Goal: Share content

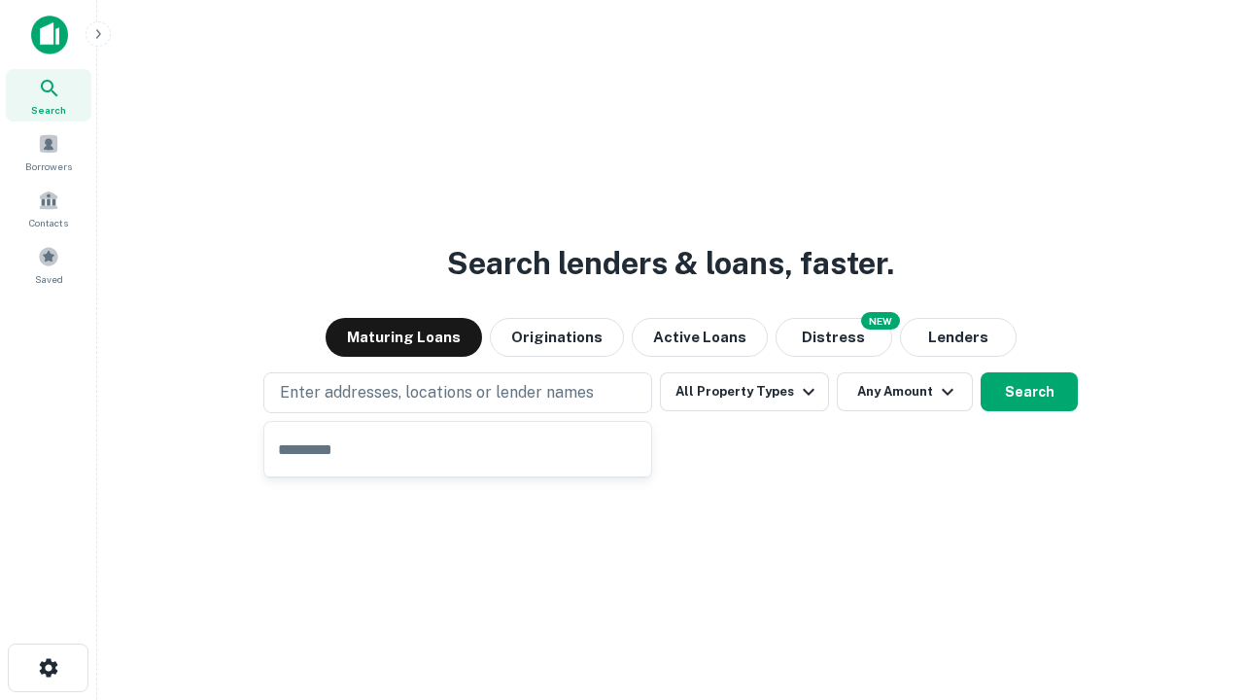
type input "**********"
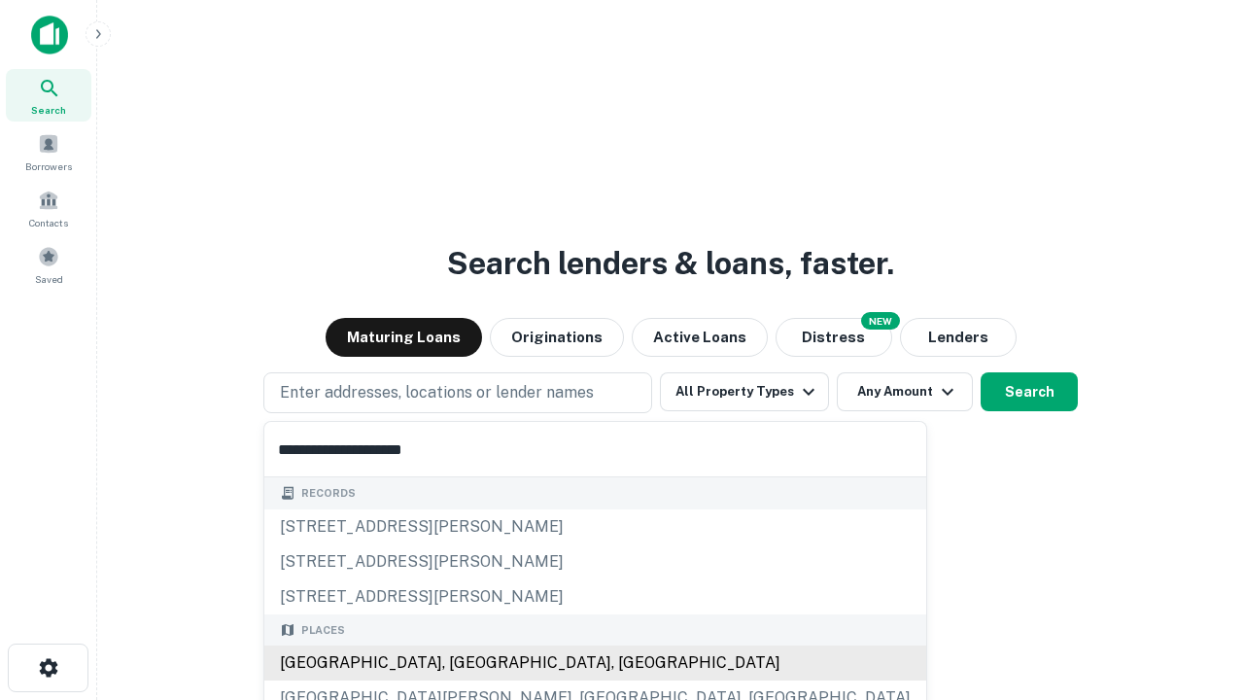
click at [464, 663] on div "Santa Monica, CA, USA" at bounding box center [595, 662] width 662 height 35
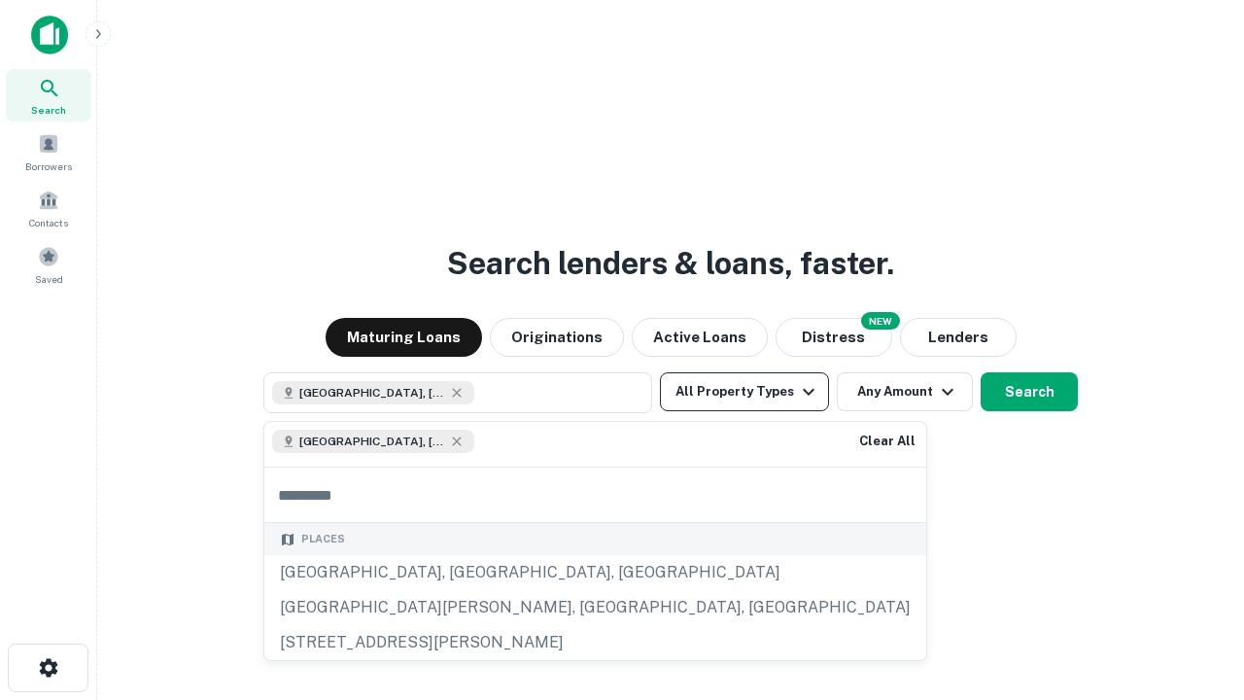
click at [744, 392] on button "All Property Types" at bounding box center [744, 391] width 169 height 39
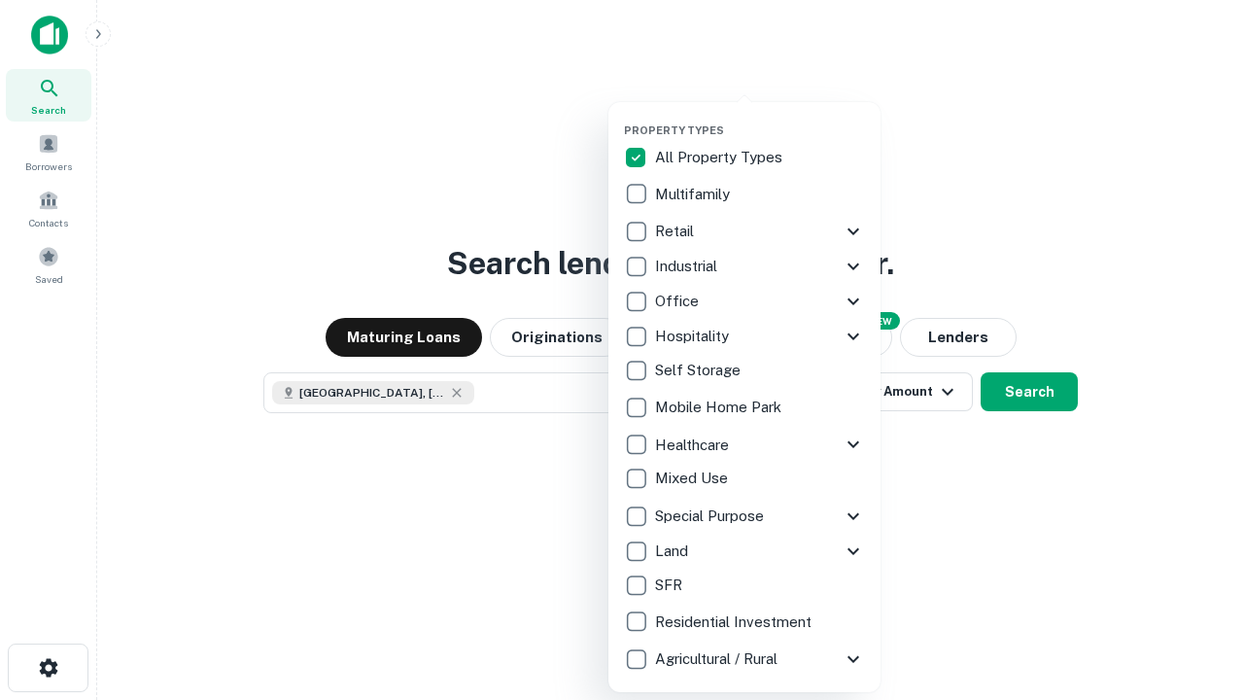
click at [760, 118] on button "button" at bounding box center [760, 118] width 272 height 1
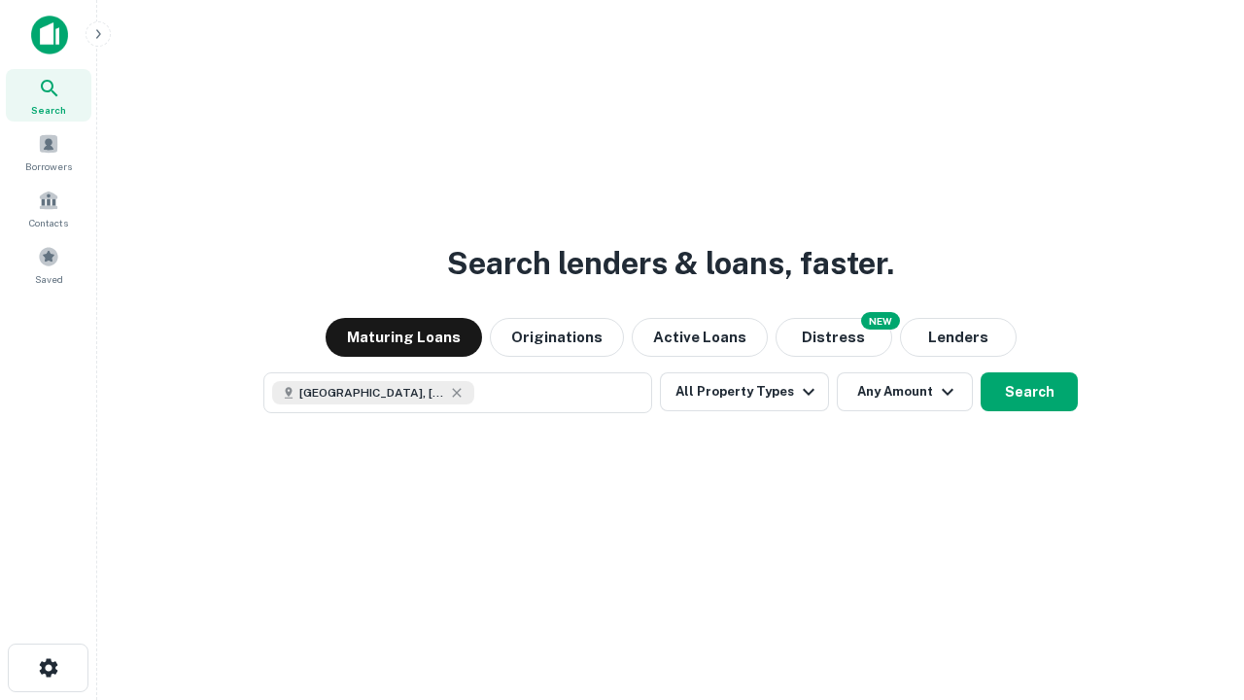
scroll to position [31, 0]
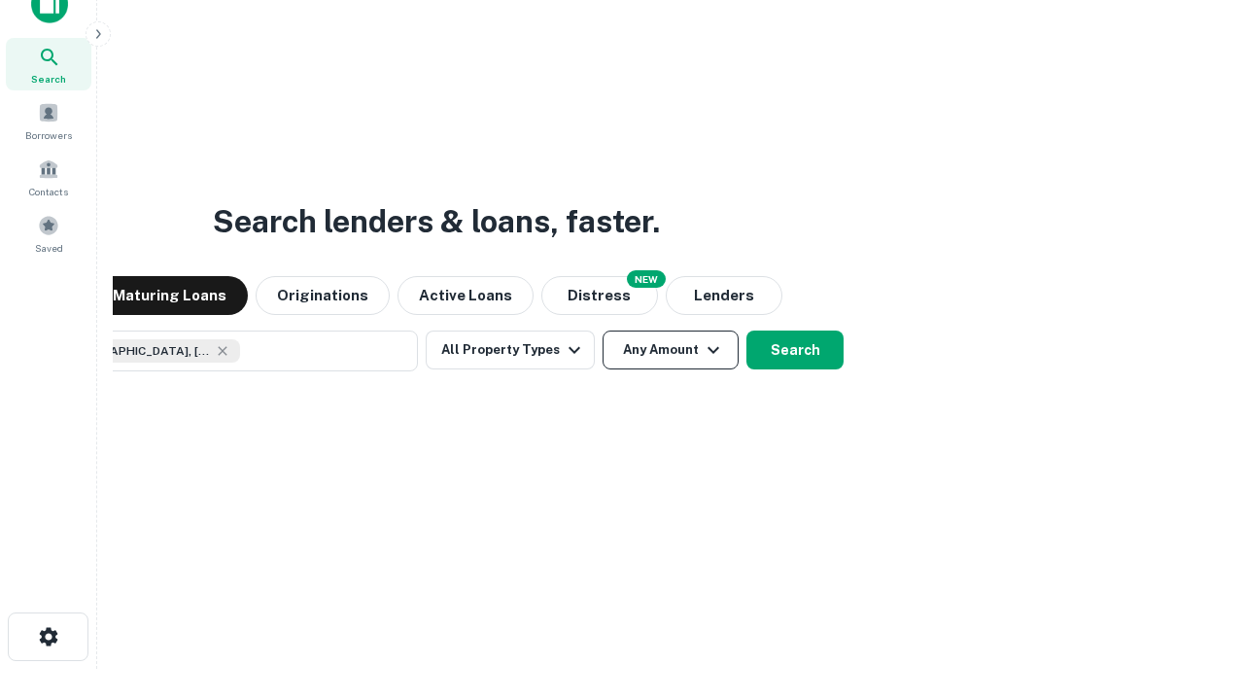
click at [602, 330] on button "Any Amount" at bounding box center [670, 349] width 136 height 39
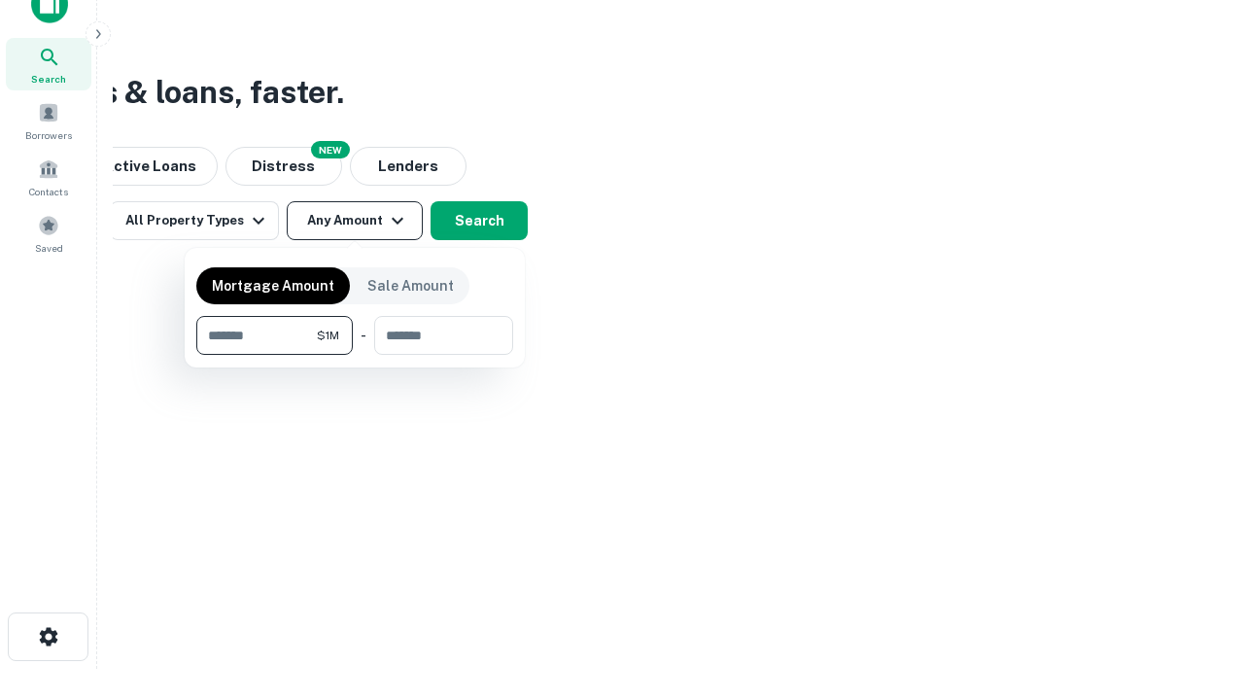
type input "*******"
click at [355, 355] on button "button" at bounding box center [354, 355] width 317 height 1
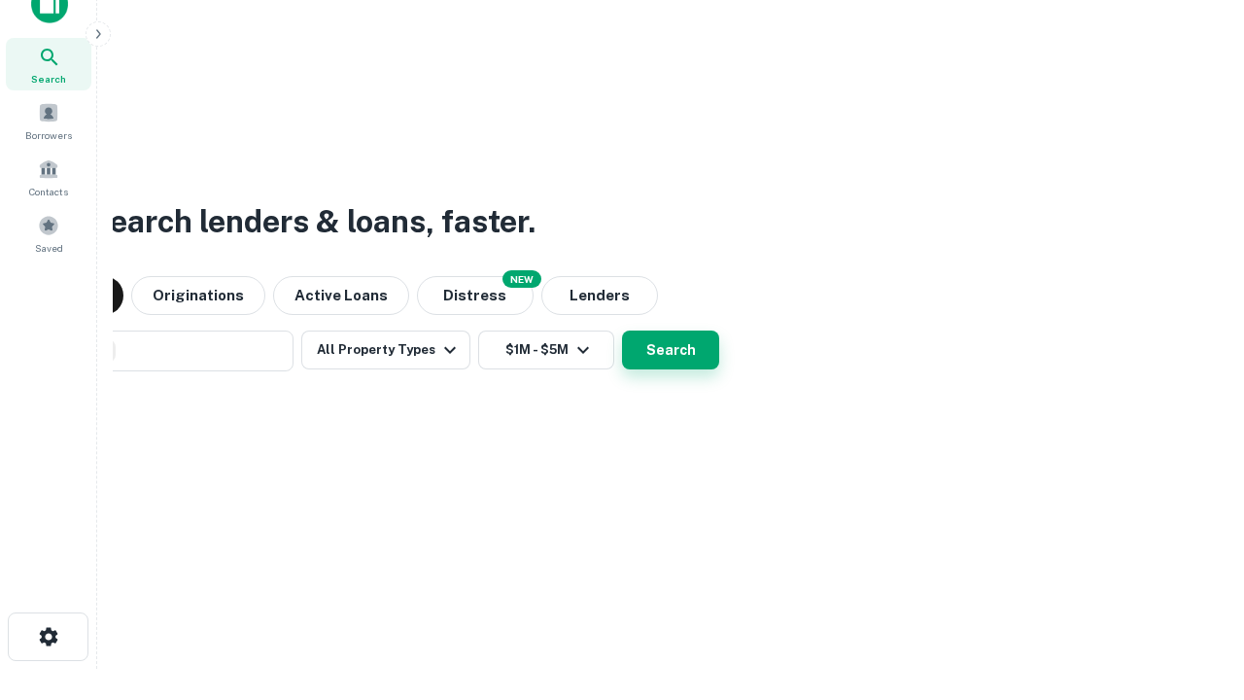
click at [622, 330] on button "Search" at bounding box center [670, 349] width 97 height 39
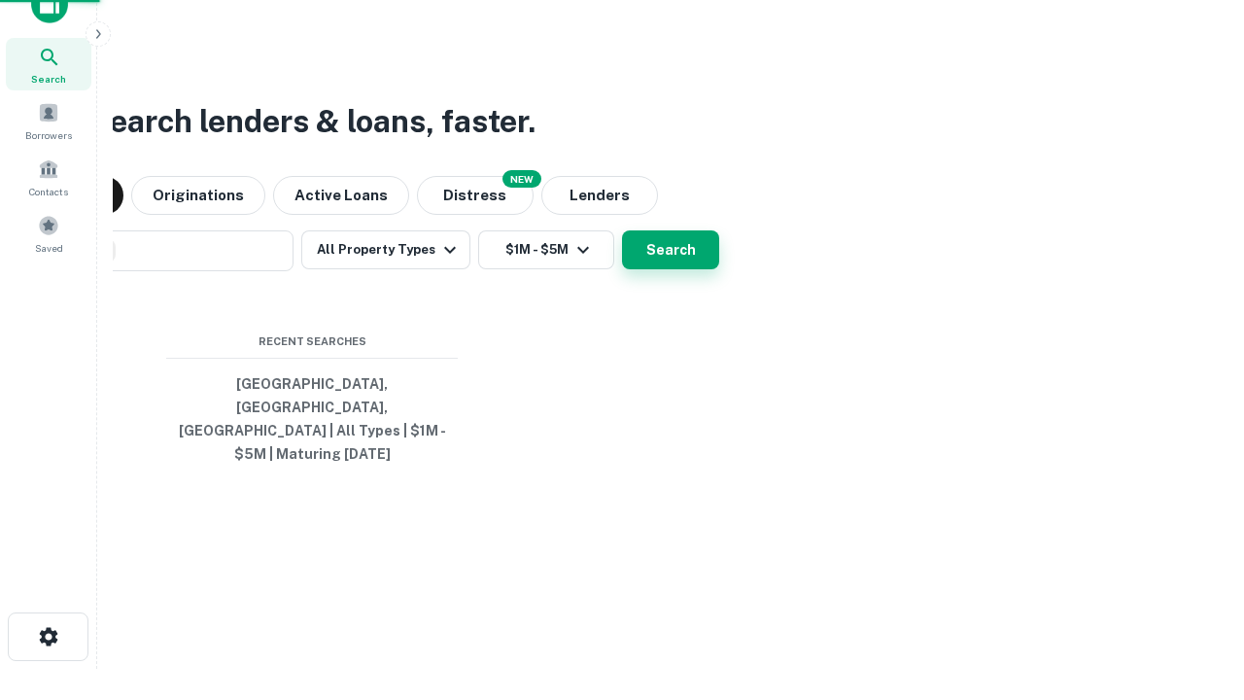
scroll to position [63, 550]
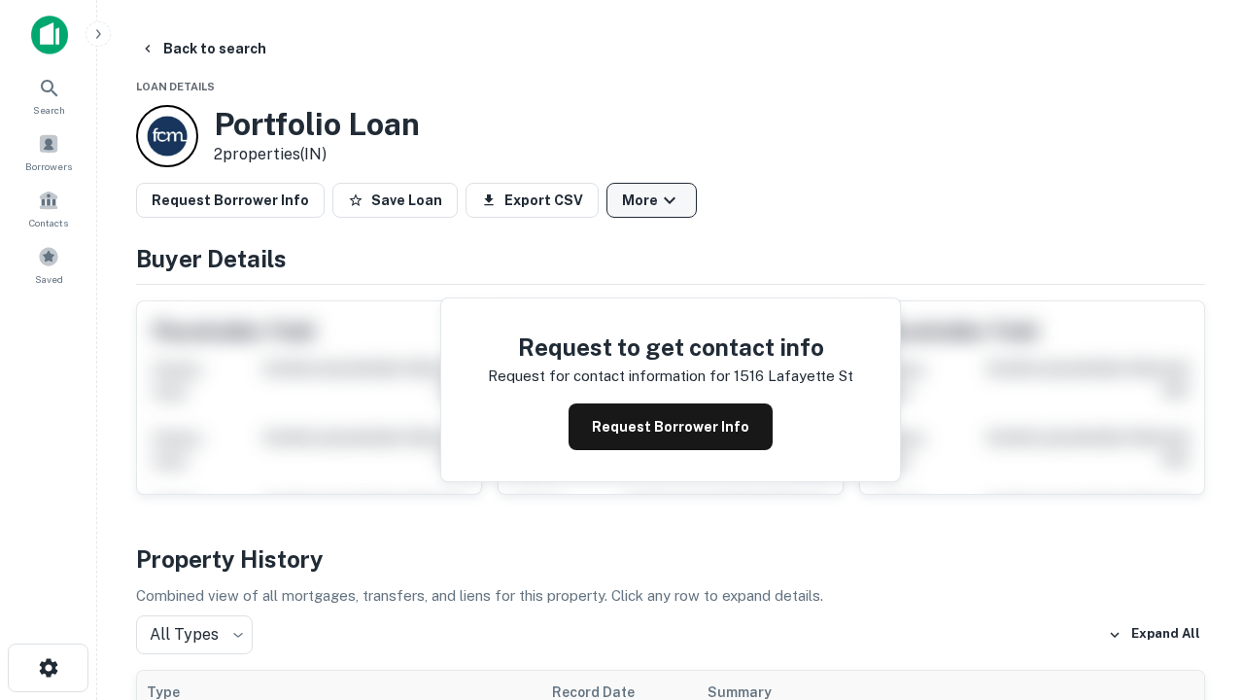
click at [651, 200] on button "More" at bounding box center [651, 200] width 90 height 35
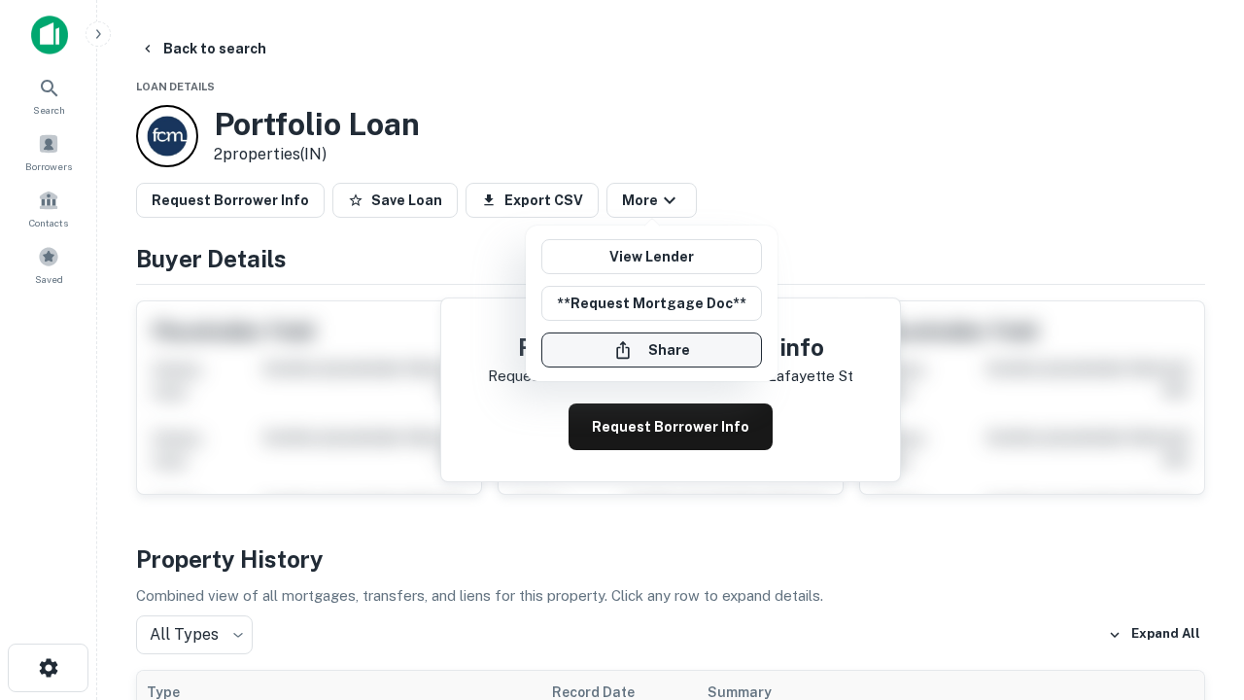
click at [651, 350] on button "Share" at bounding box center [651, 349] width 221 height 35
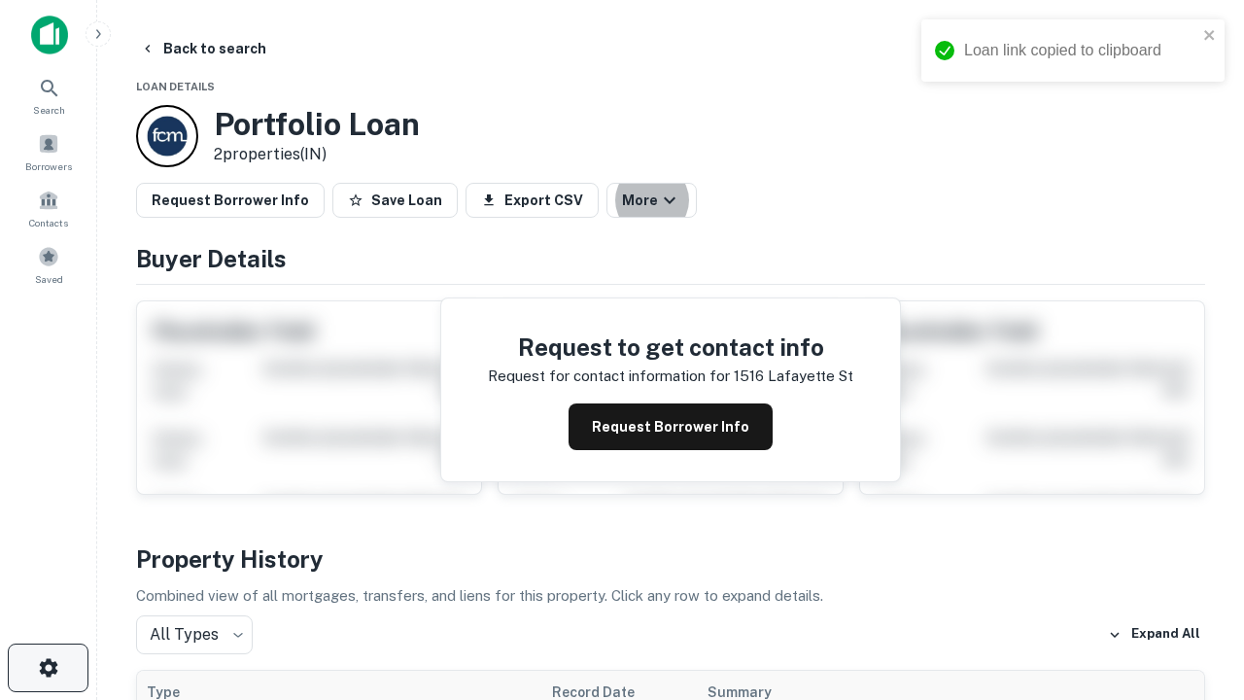
click at [48, 667] on icon "button" at bounding box center [48, 667] width 23 height 23
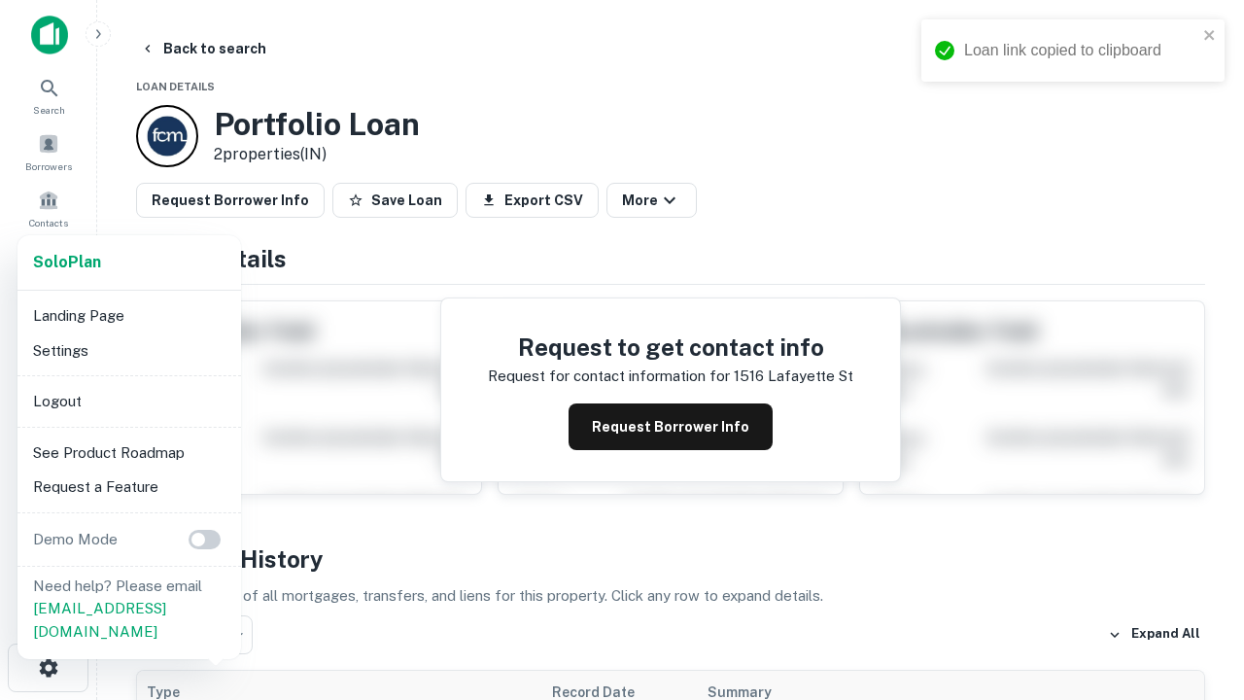
click at [128, 400] on li "Logout" at bounding box center [129, 401] width 208 height 35
